Goal: Go to known website: Access a specific website the user already knows

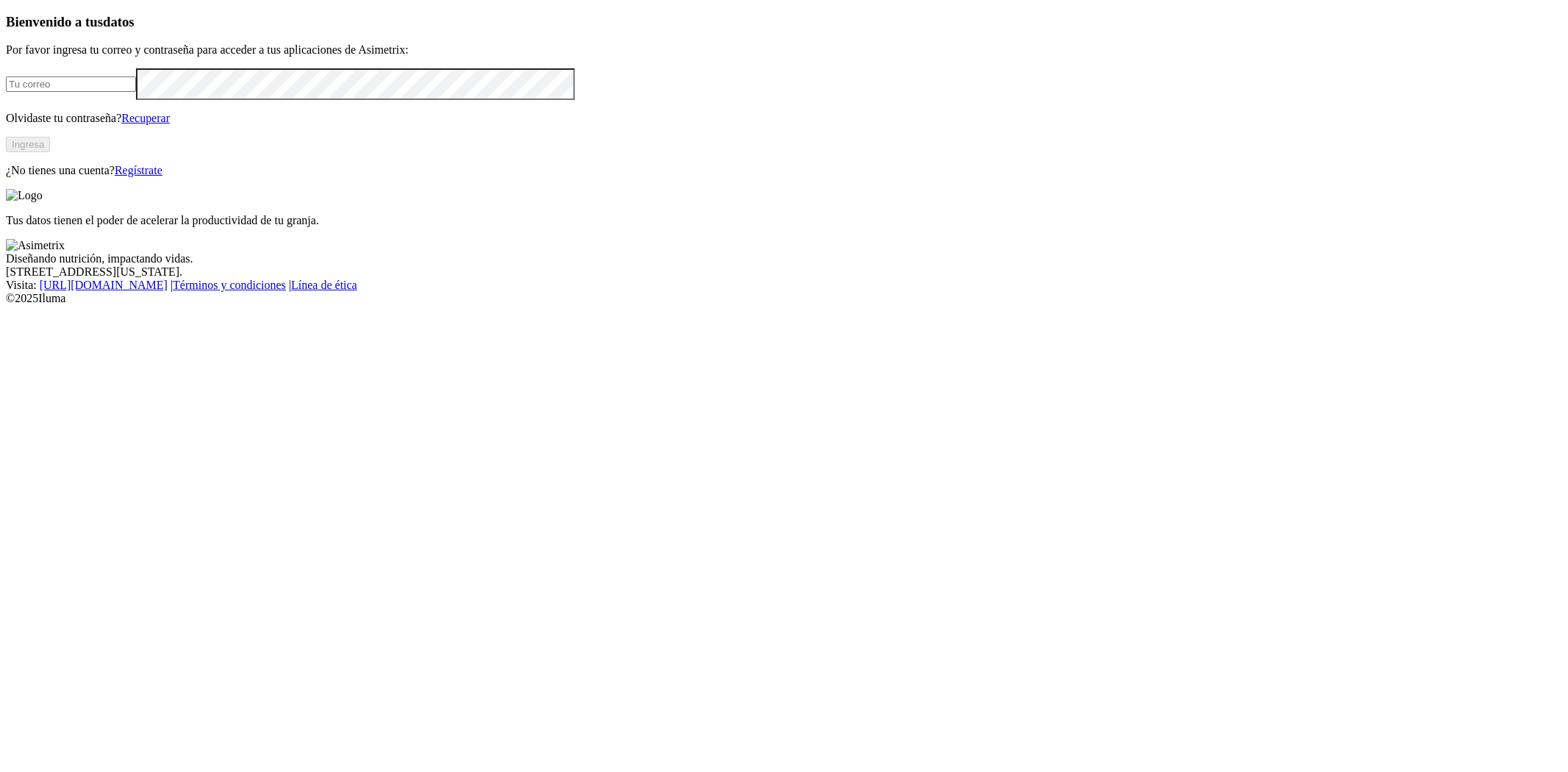
type input "[EMAIL_ADDRESS][PERSON_NAME][DOMAIN_NAME]"
click at [50, 152] on button "Ingresa" at bounding box center [28, 144] width 44 height 15
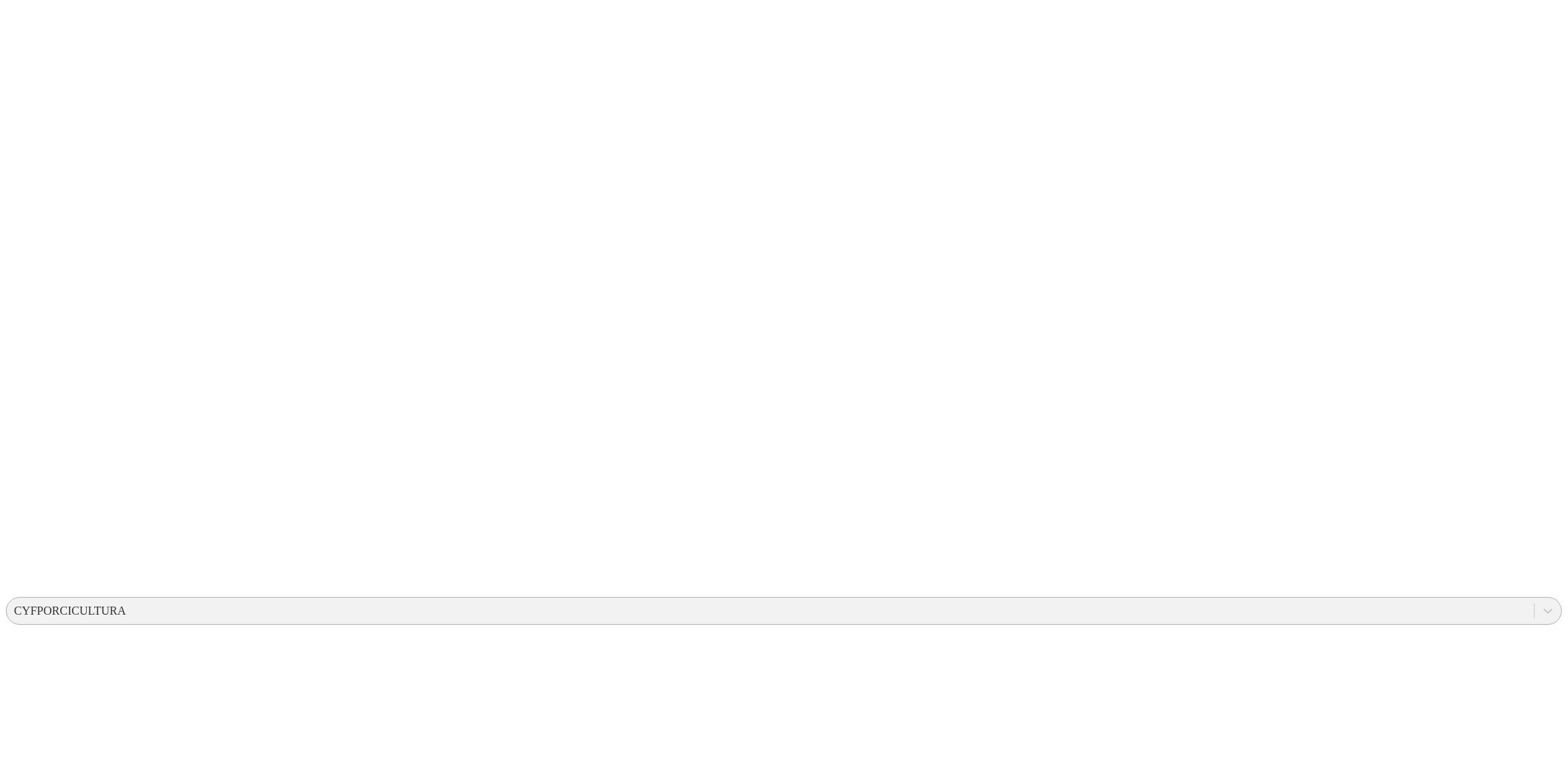
click at [126, 605] on div "CYFPORCICULTURA" at bounding box center [70, 611] width 111 height 13
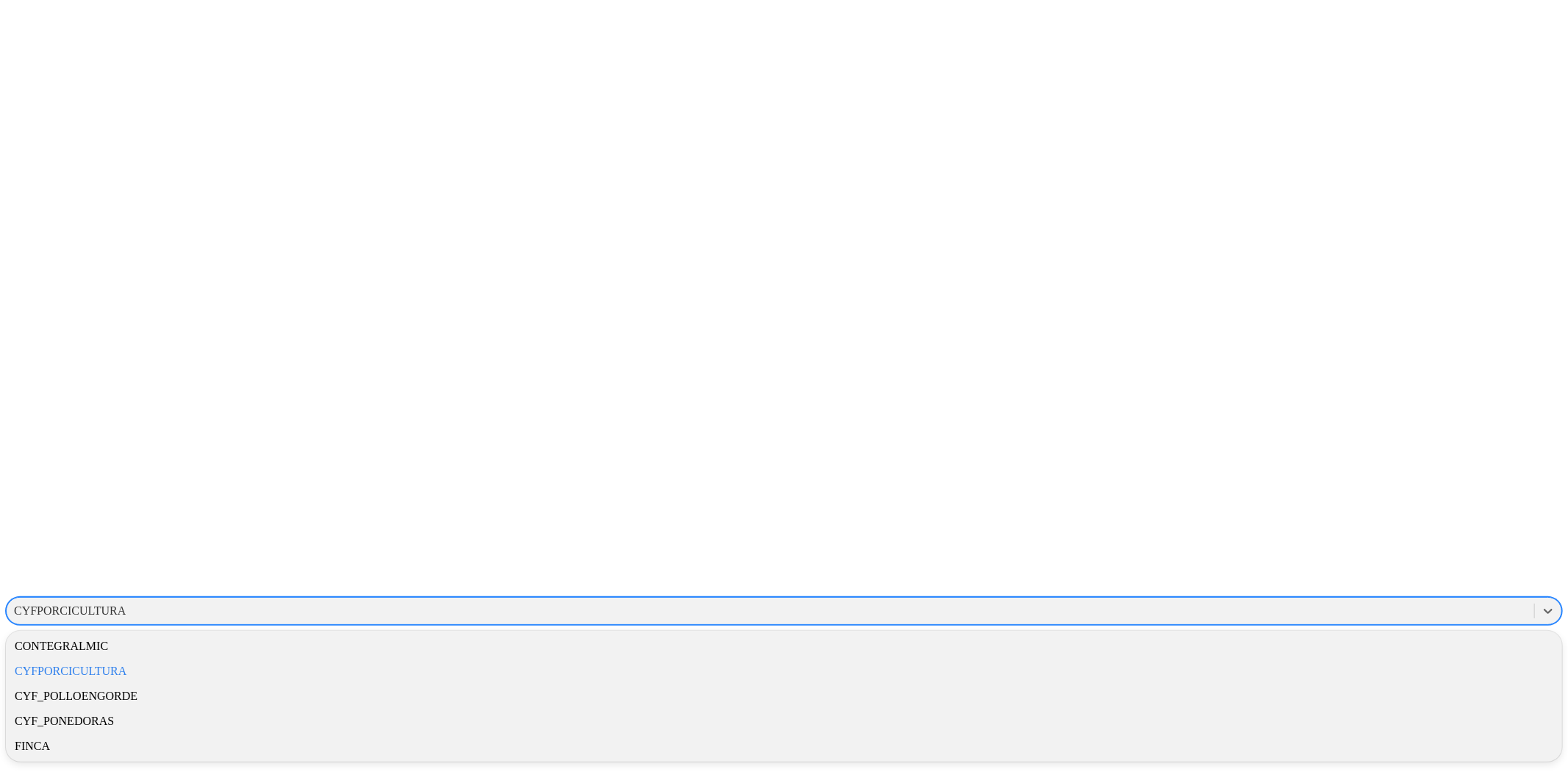
click at [1359, 631] on div "CONTEGRALMIC CYFPORCICULTURA CYF_POLLOENGORDE CYF_PONEDORAS FINCA" at bounding box center [784, 697] width 1556 height 131
click at [1353, 734] on div "FINCA" at bounding box center [784, 746] width 1556 height 25
